Goal: Information Seeking & Learning: Learn about a topic

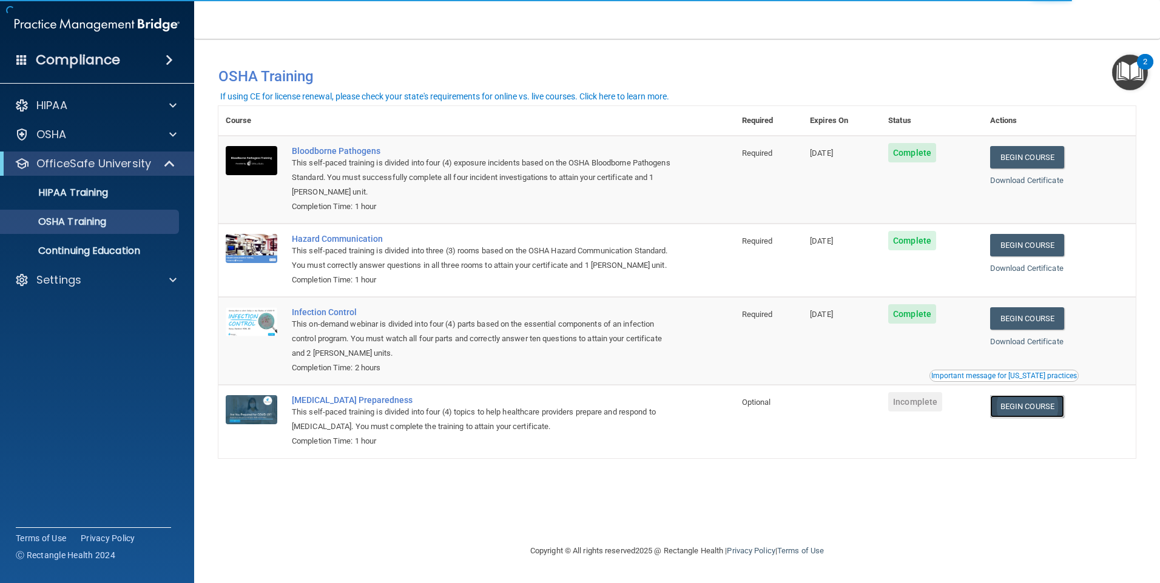
click at [1025, 418] on link "Begin Course" at bounding box center [1027, 406] width 74 height 22
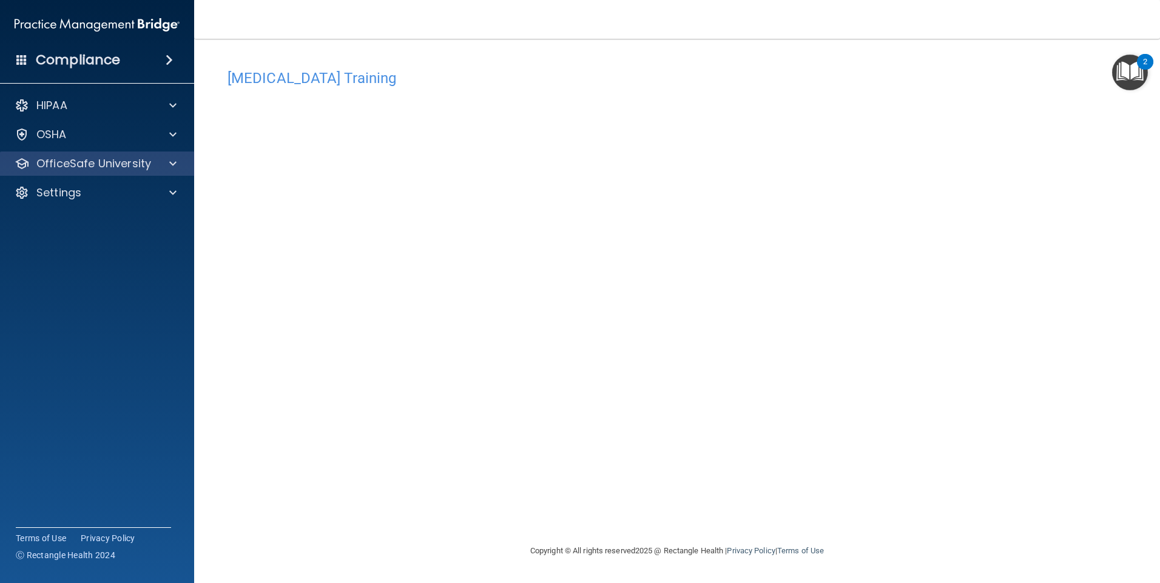
click at [170, 173] on div "OfficeSafe University" at bounding box center [97, 164] width 195 height 24
click at [175, 168] on span at bounding box center [172, 163] width 7 height 15
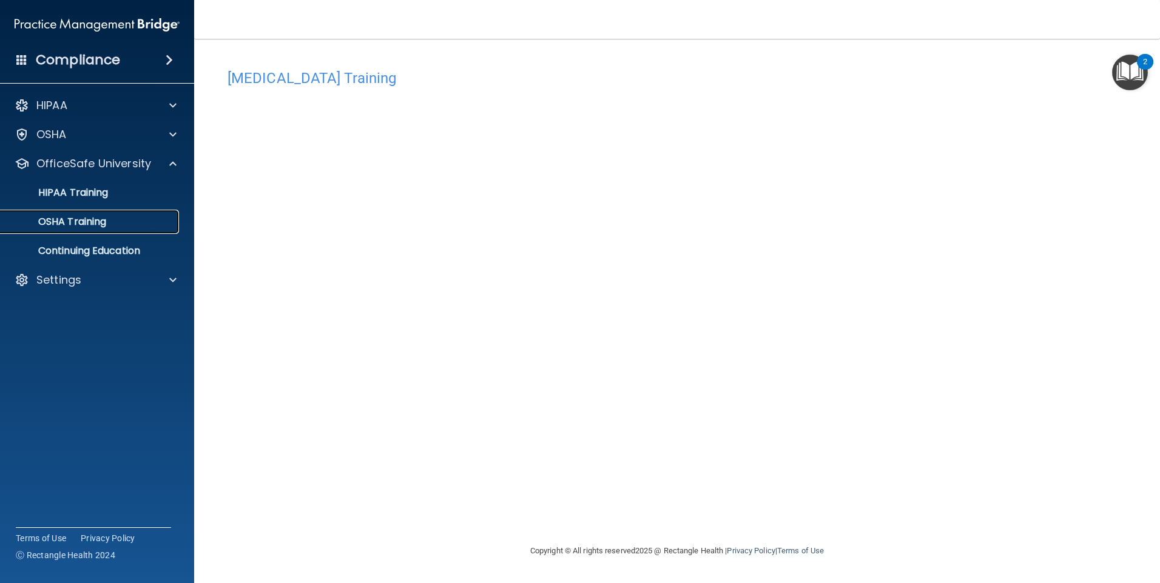
click at [97, 227] on p "OSHA Training" at bounding box center [57, 222] width 98 height 12
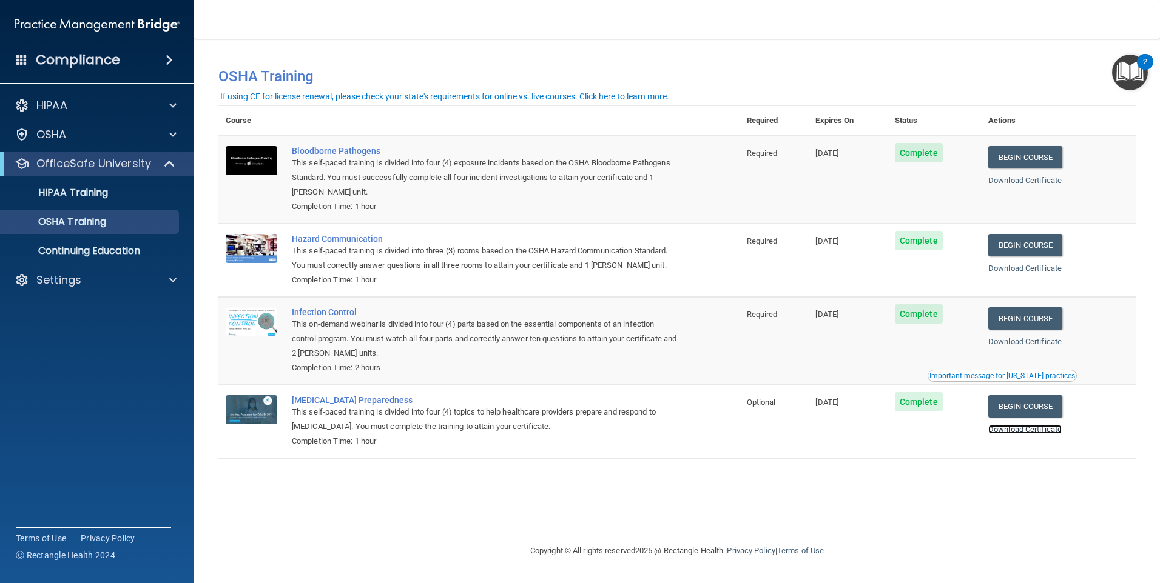
click at [1018, 434] on link "Download Certificate" at bounding box center [1024, 429] width 73 height 9
click at [1001, 380] on div "Important message for [US_STATE] practices" at bounding box center [1002, 375] width 146 height 7
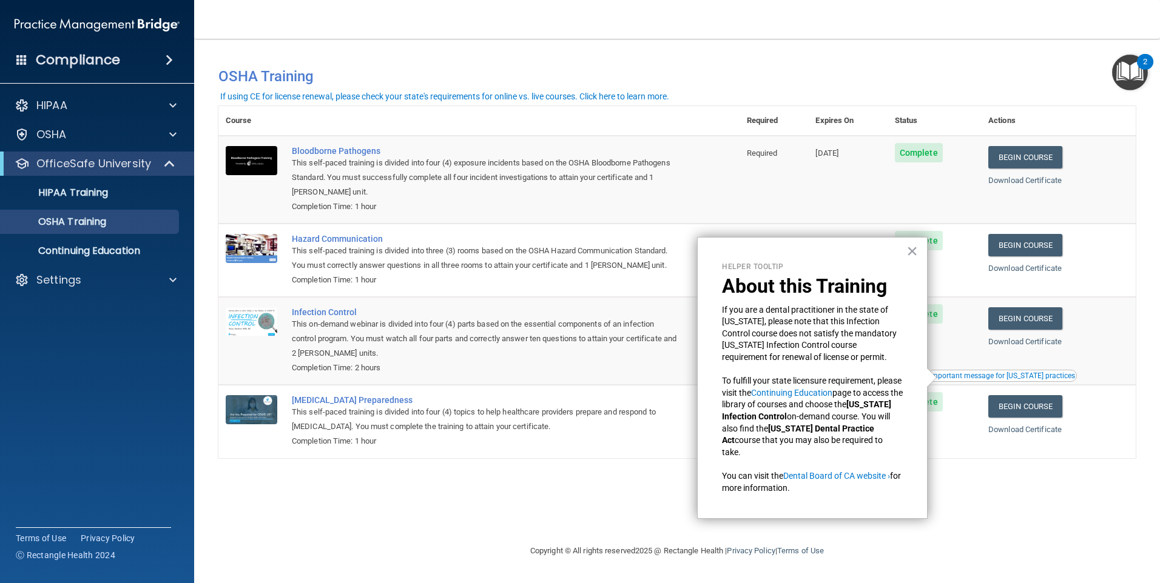
click at [569, 361] on div "This on-demand webinar is divided into four (4) parts based on the essential co…" at bounding box center [485, 339] width 387 height 44
click at [109, 239] on link "Continuing Education" at bounding box center [83, 251] width 191 height 24
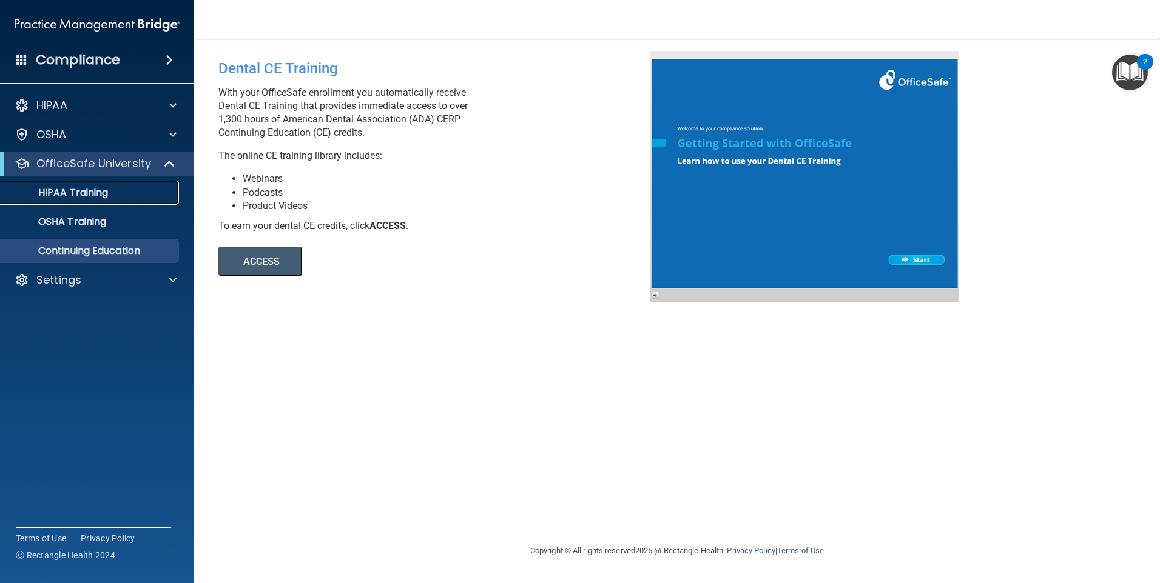
click at [101, 201] on link "HIPAA Training" at bounding box center [83, 193] width 191 height 24
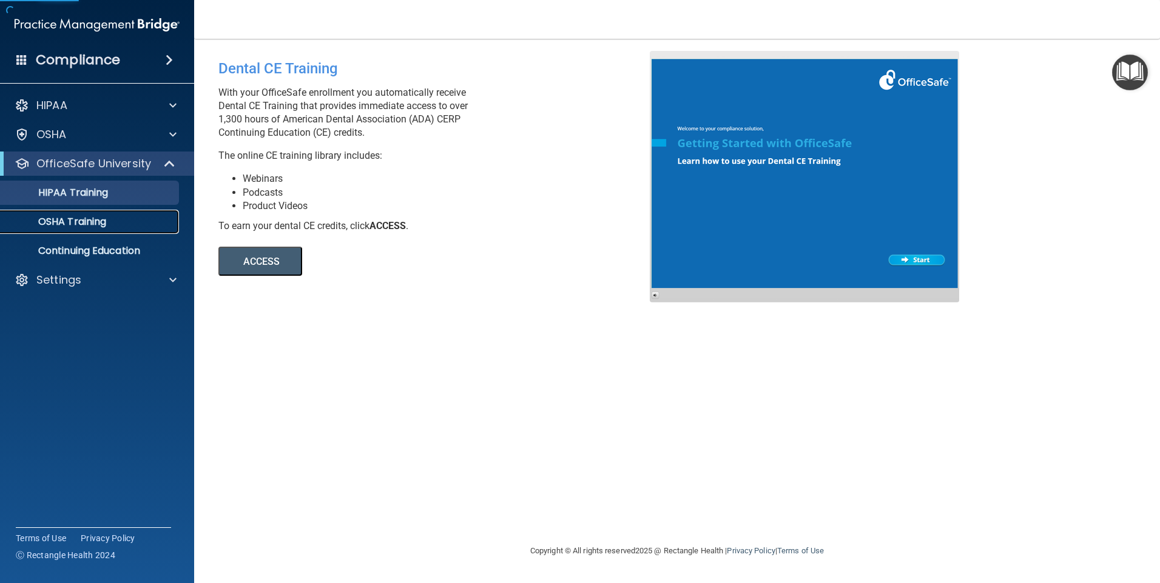
click at [91, 218] on p "OSHA Training" at bounding box center [57, 222] width 98 height 12
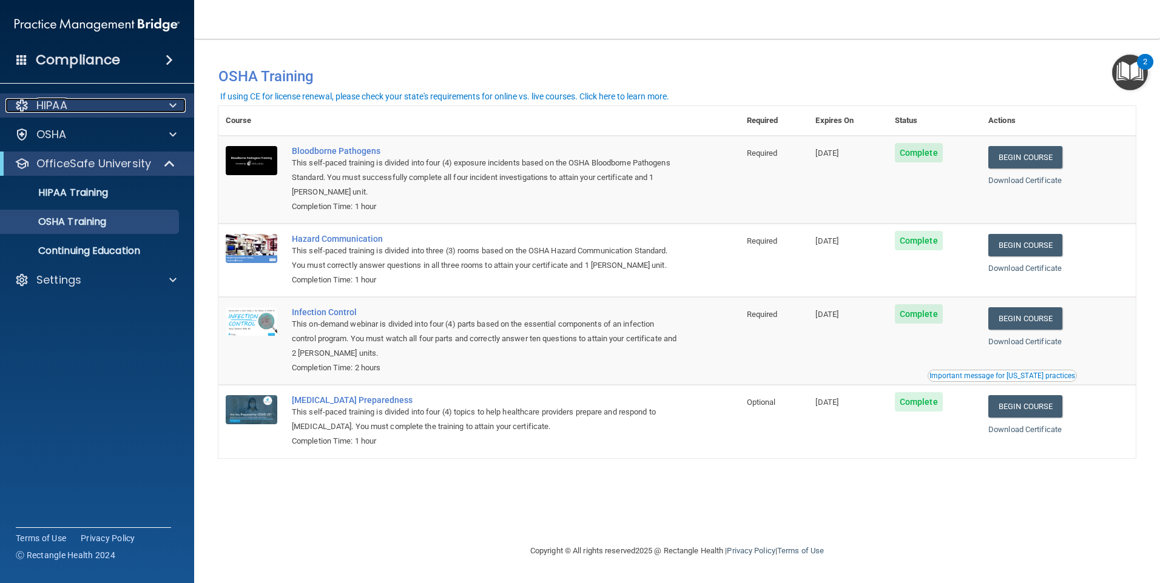
click at [67, 102] on p "HIPAA" at bounding box center [51, 105] width 31 height 15
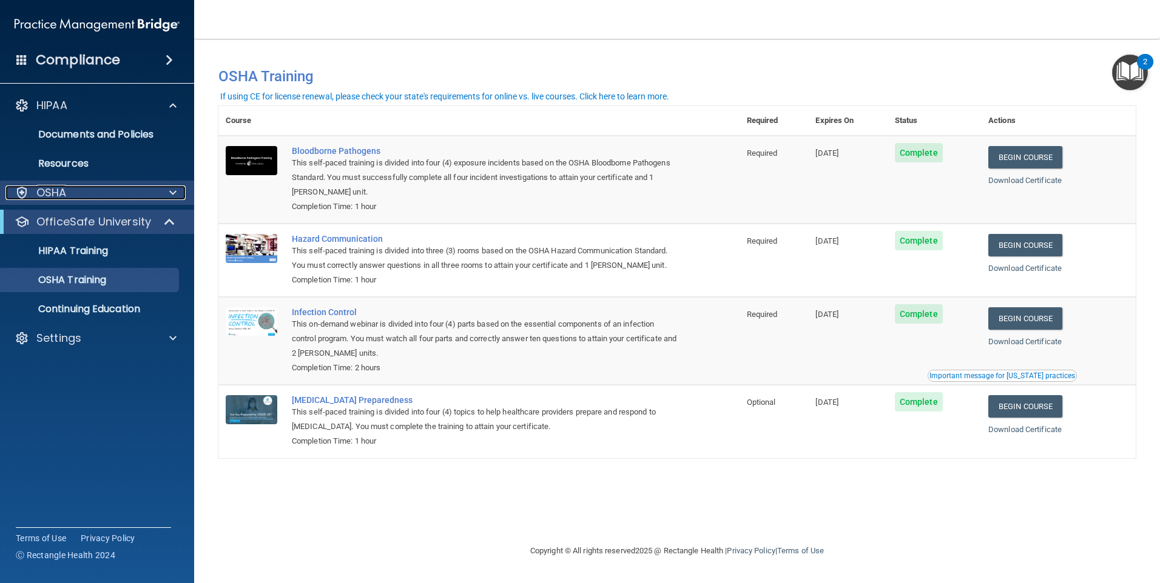
click at [175, 194] on span at bounding box center [172, 193] width 7 height 15
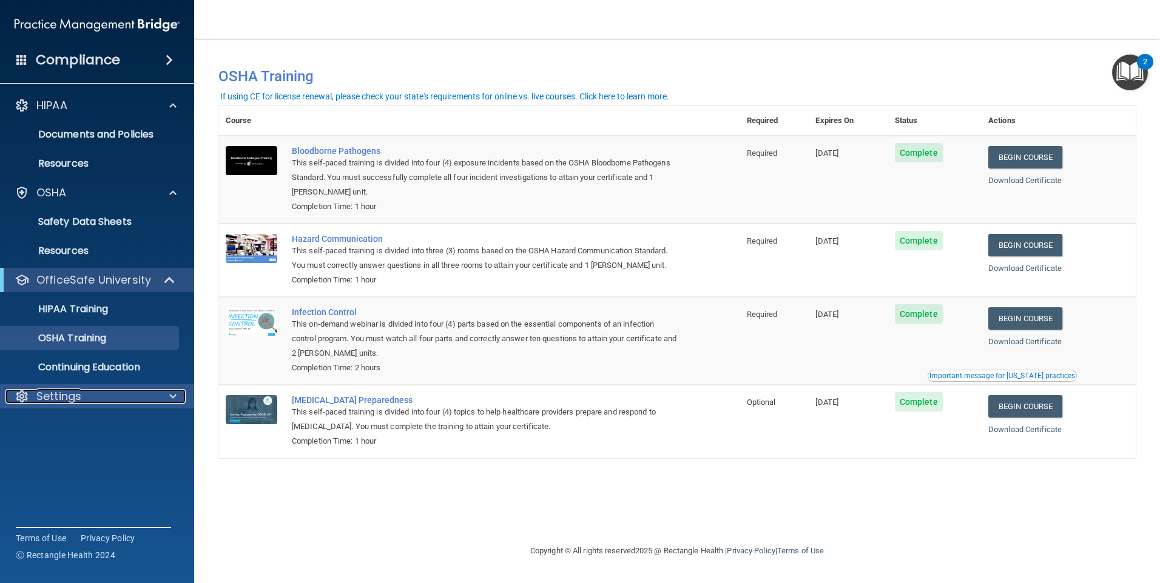
click at [166, 403] on div at bounding box center [171, 396] width 30 height 15
click at [1127, 73] on img "Open Resource Center, 2 new notifications" at bounding box center [1130, 73] width 36 height 36
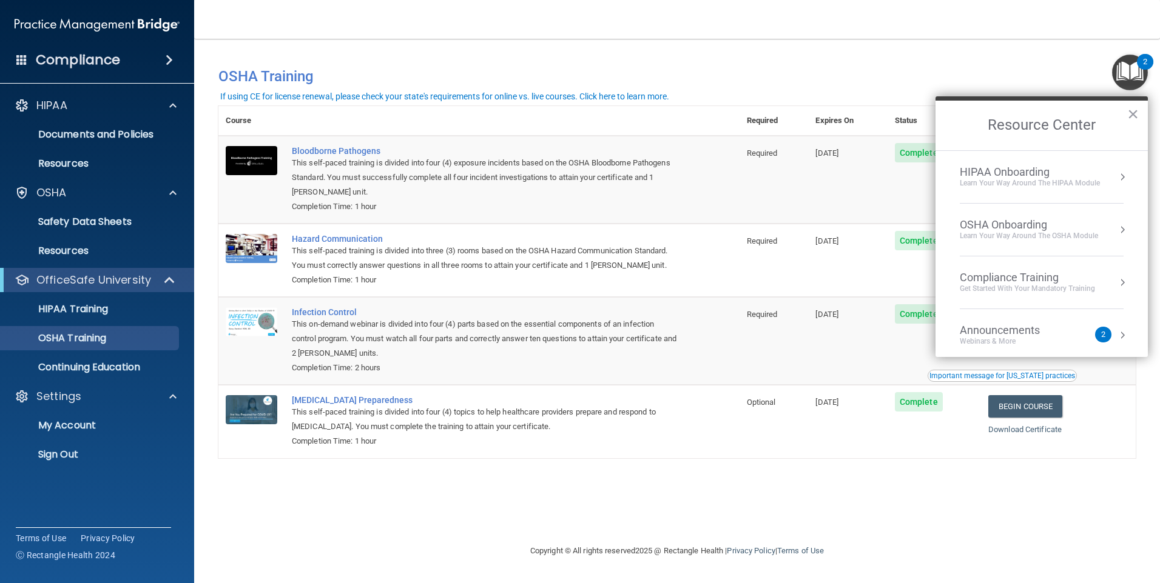
scroll to position [68, 0]
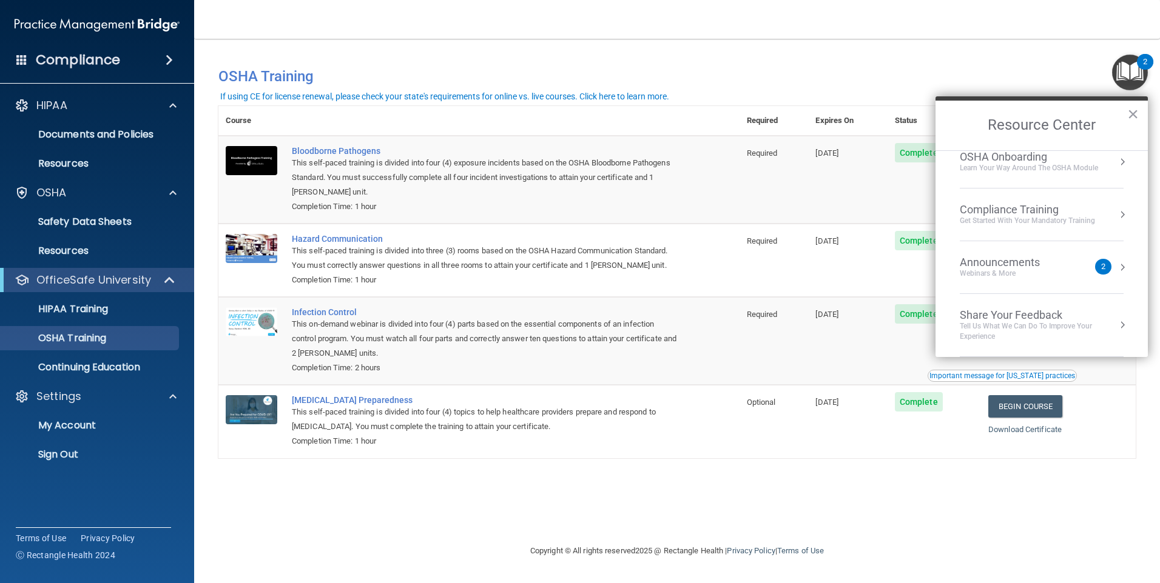
click at [1029, 272] on div "Webinars & More" at bounding box center [1011, 274] width 104 height 10
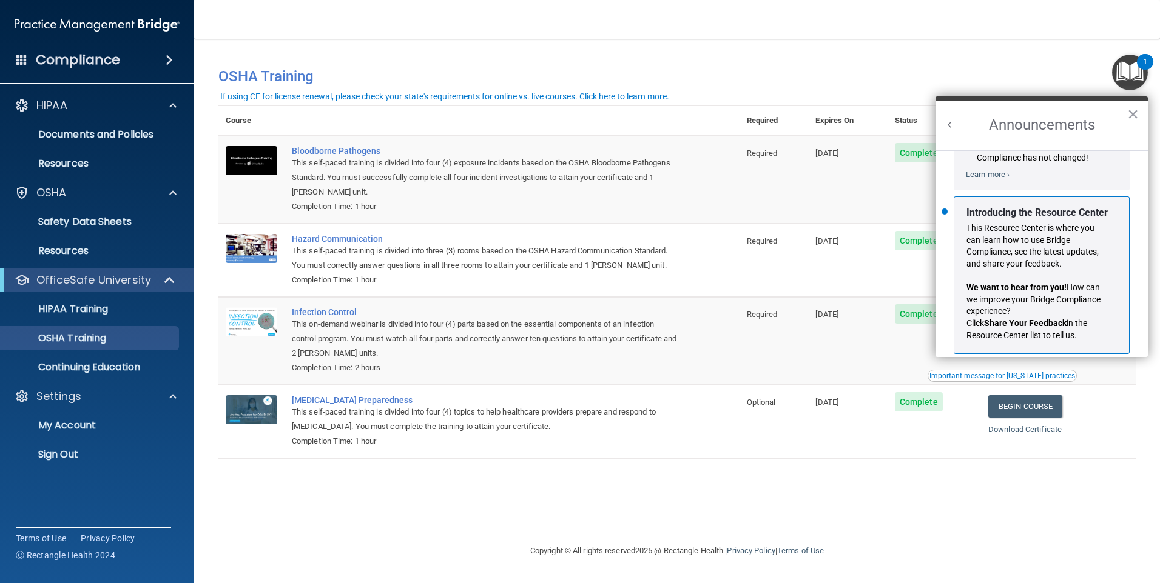
scroll to position [213, 0]
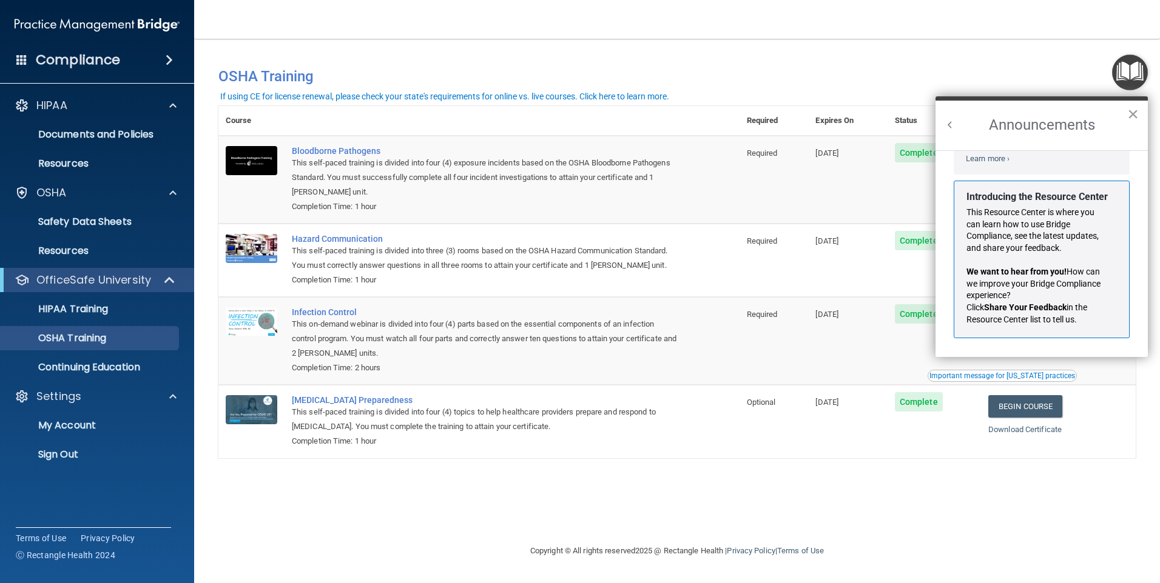
click at [1130, 115] on button "×" at bounding box center [1133, 113] width 12 height 19
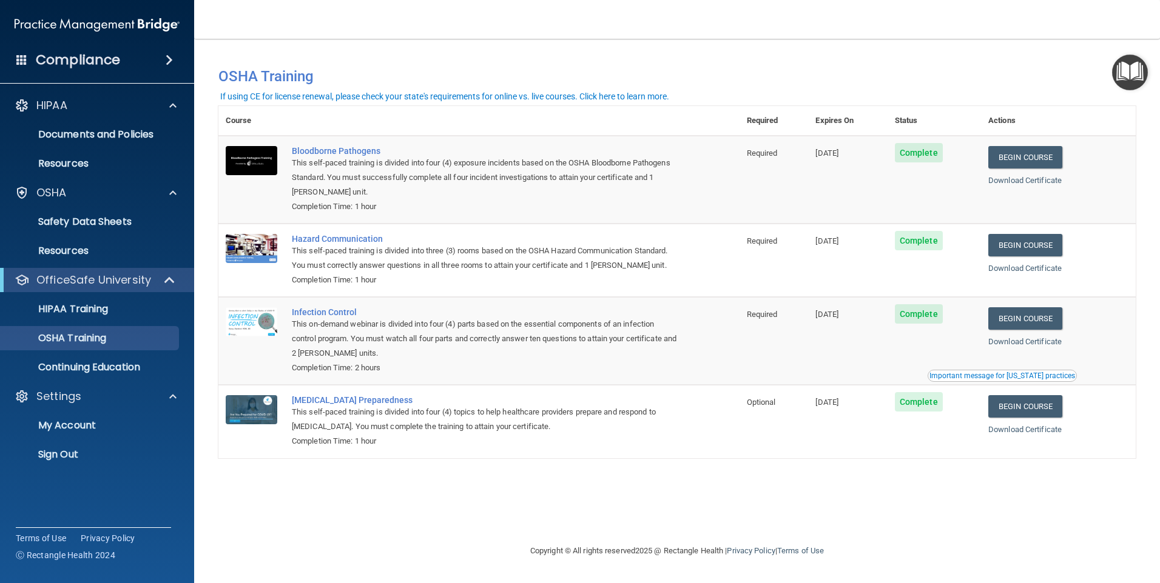
click at [155, 59] on div "Compliance" at bounding box center [97, 60] width 194 height 27
